Goal: Task Accomplishment & Management: Use online tool/utility

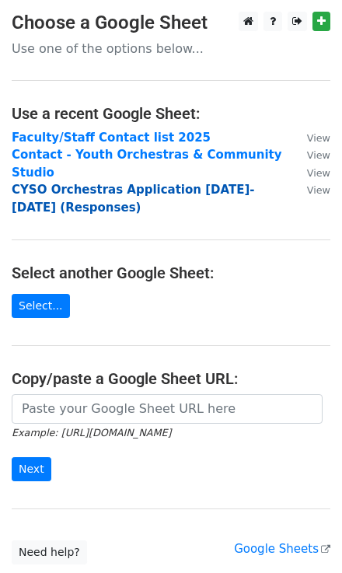
click at [103, 194] on strong "CYSO Orchestras Application [DATE]-[DATE] (Responses)" at bounding box center [134, 199] width 244 height 32
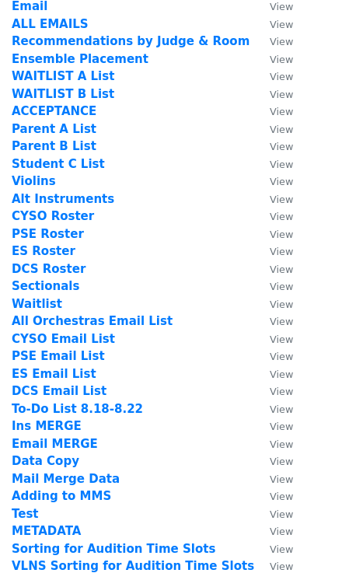
scroll to position [187, 0]
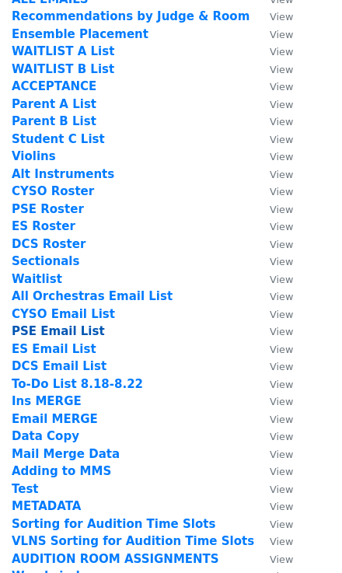
click at [61, 334] on strong "PSE Email List" at bounding box center [58, 331] width 93 height 14
